Goal: Navigation & Orientation: Go to known website

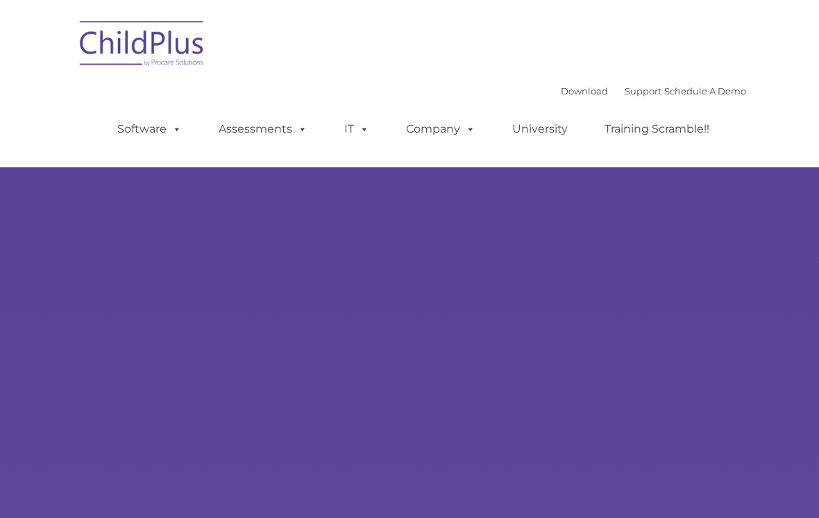
select select "MEDIUM"
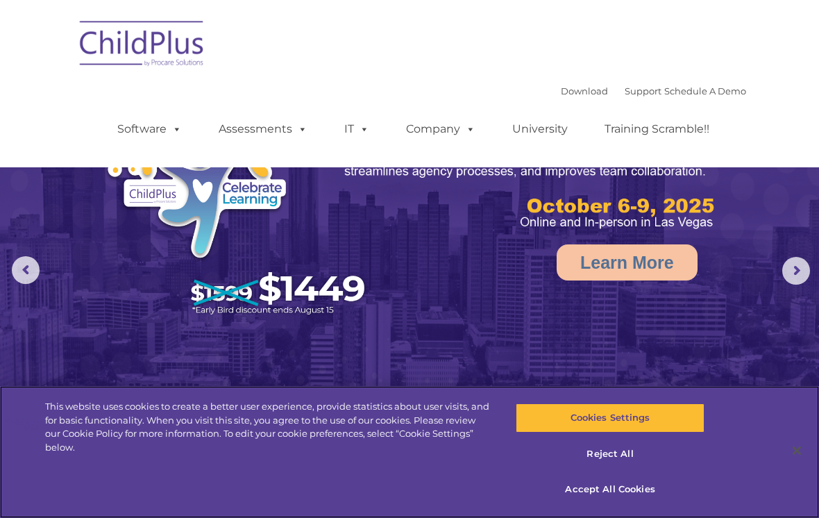
click at [154, 37] on img at bounding box center [142, 45] width 139 height 69
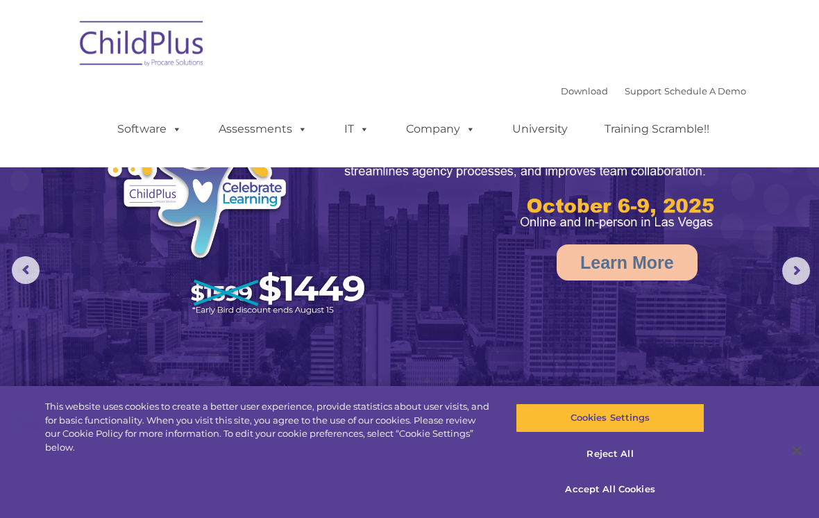
click at [126, 51] on img at bounding box center [142, 45] width 139 height 69
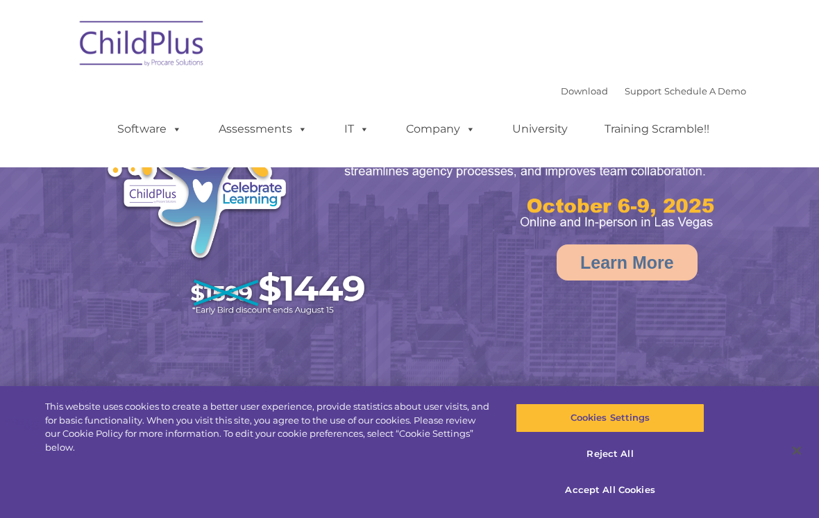
select select "MEDIUM"
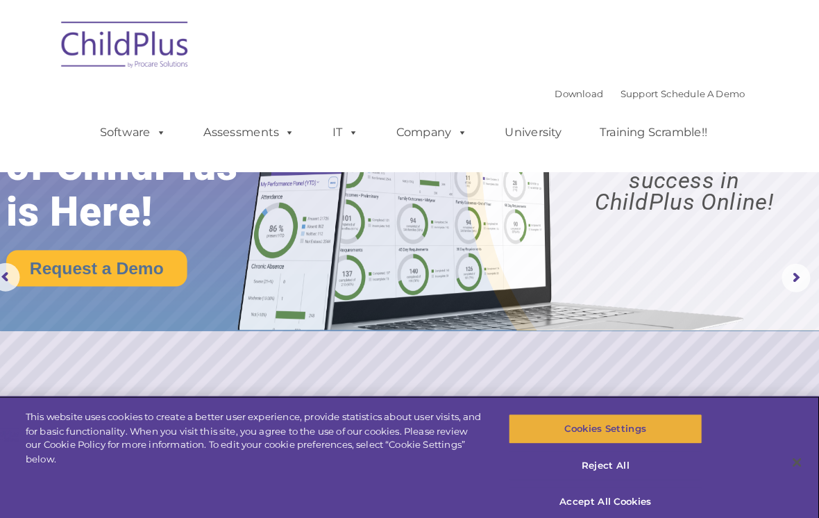
click at [617, 412] on button "Cookies Settings" at bounding box center [610, 417] width 188 height 29
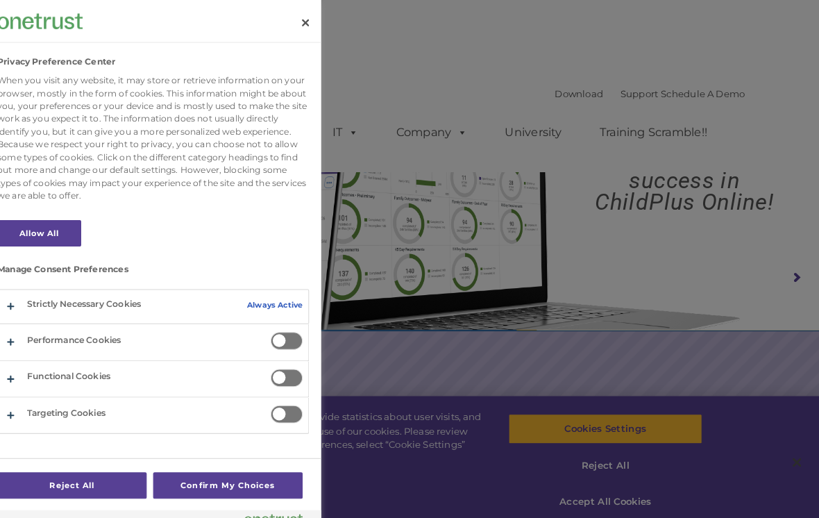
click at [285, 357] on button "Privacy Preference Center" at bounding box center [169, 369] width 303 height 35
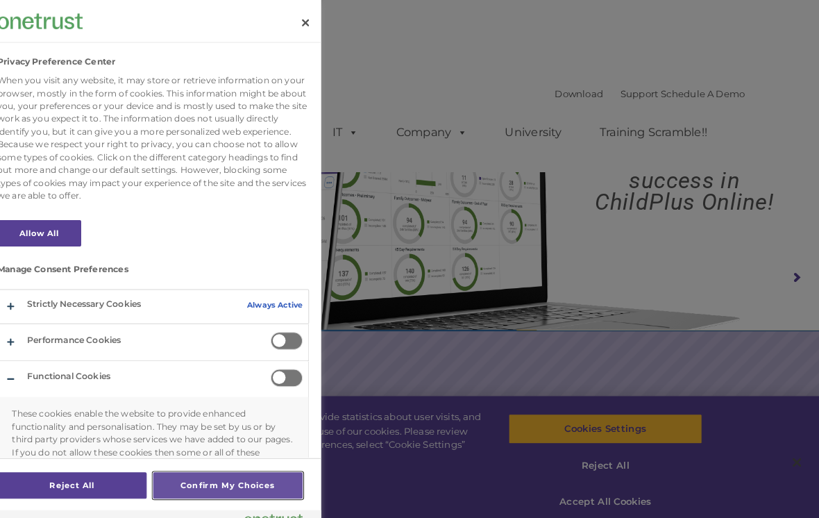
click at [205, 467] on button "Confirm My Choices" at bounding box center [242, 473] width 146 height 26
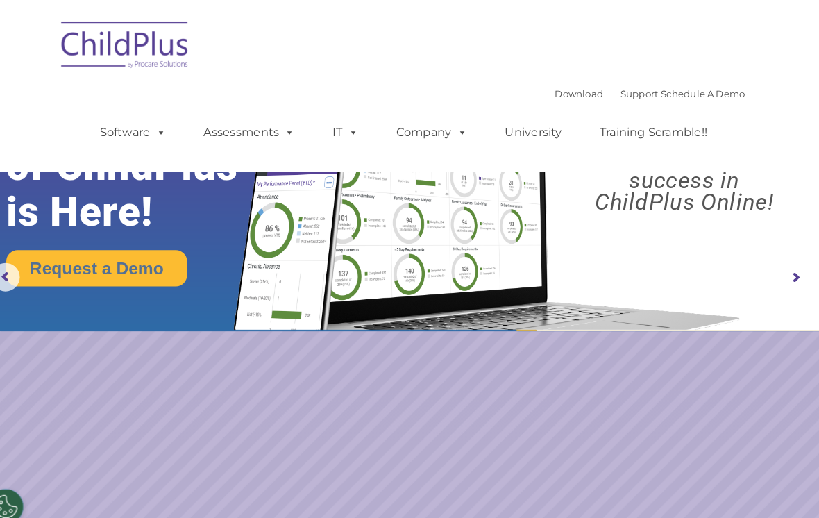
click at [128, 43] on img at bounding box center [142, 45] width 139 height 69
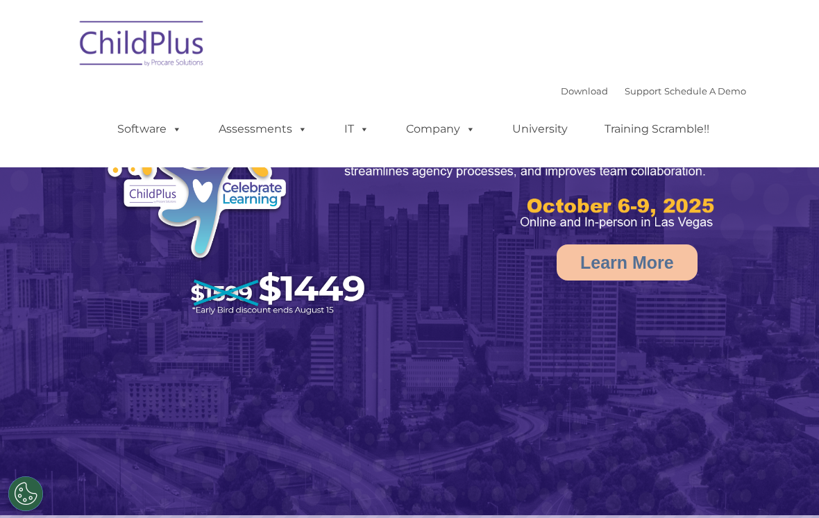
select select "MEDIUM"
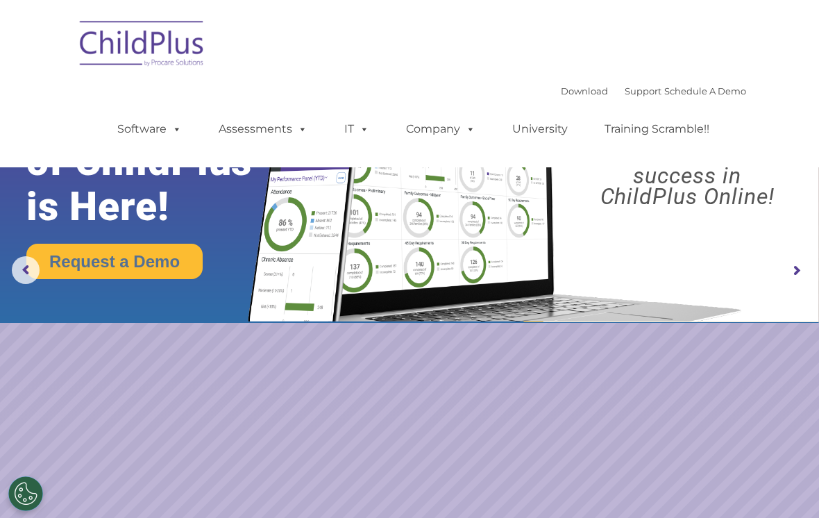
click at [137, 42] on img at bounding box center [142, 45] width 139 height 69
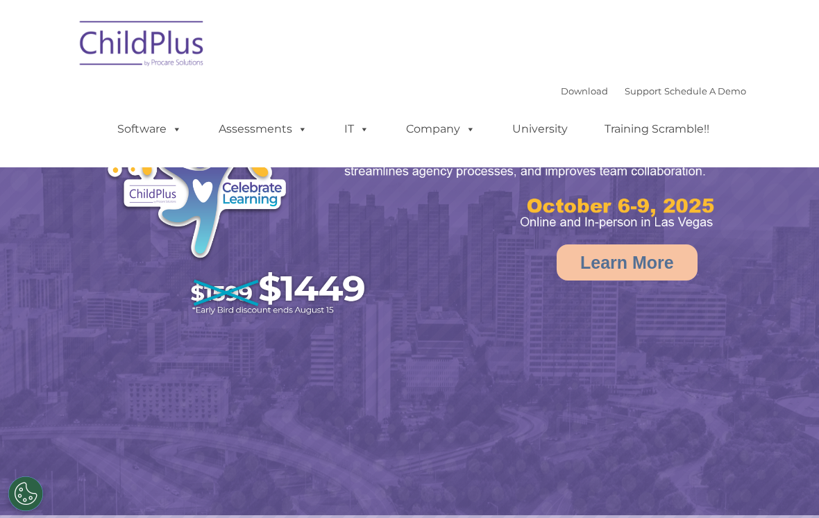
select select "MEDIUM"
